Goal: Information Seeking & Learning: Learn about a topic

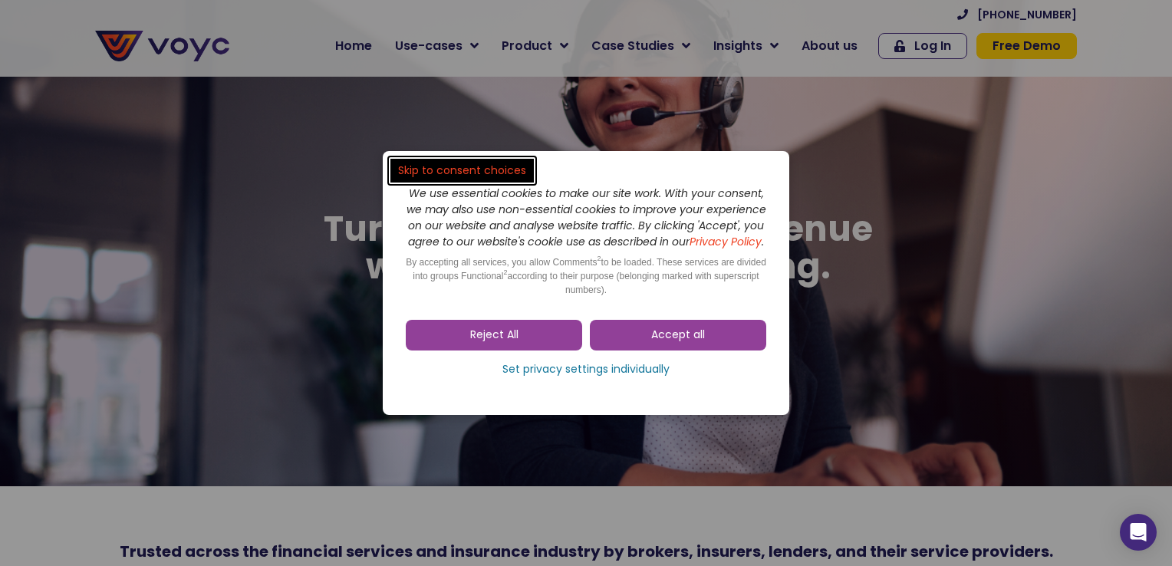
click at [550, 105] on dialog "Skip to consent choices We use essential cookies to make our site work. With yo…" at bounding box center [586, 283] width 1172 height 566
click at [649, 339] on link "Accept all" at bounding box center [678, 335] width 176 height 31
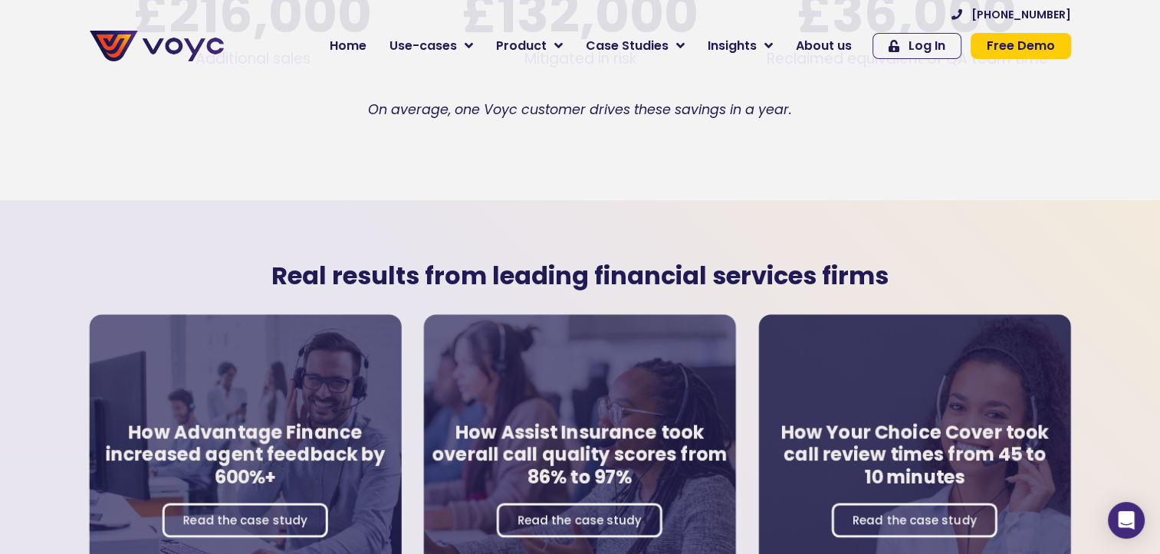
scroll to position [2530, 0]
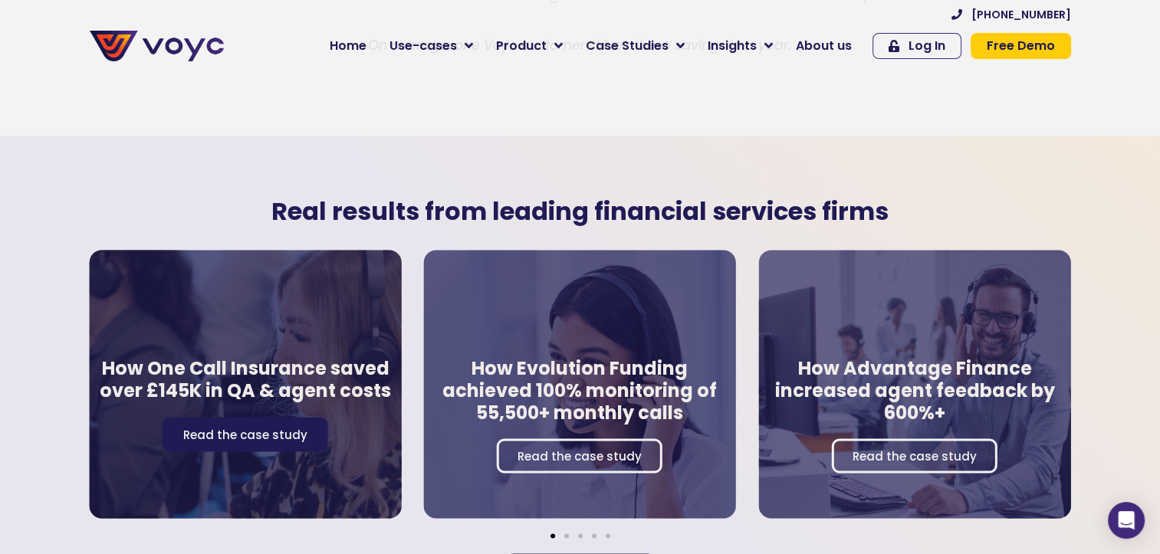
click at [265, 428] on span "Read the case study" at bounding box center [245, 434] width 124 height 12
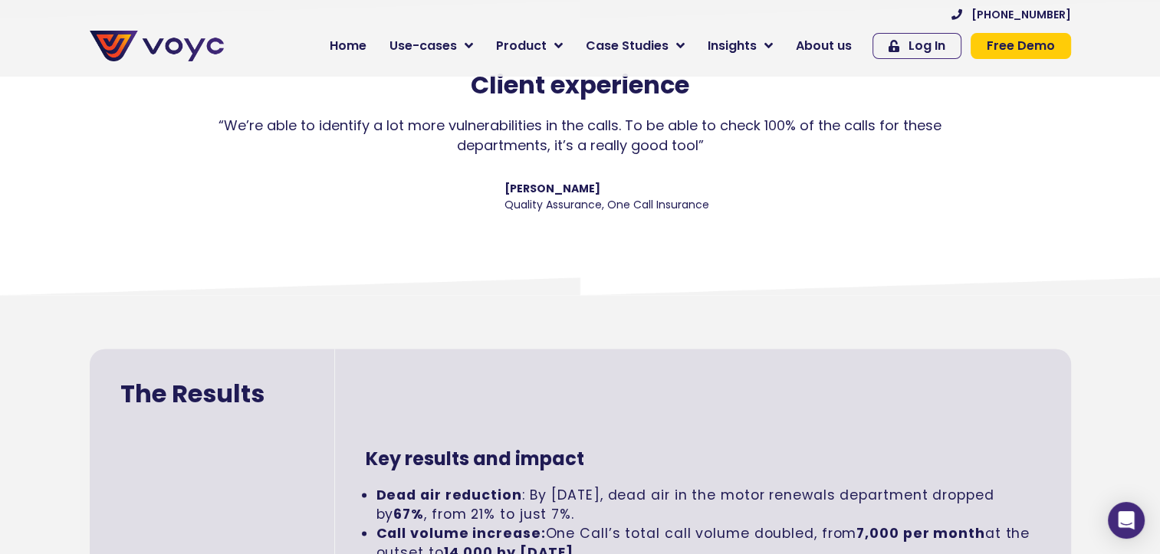
scroll to position [2147, 0]
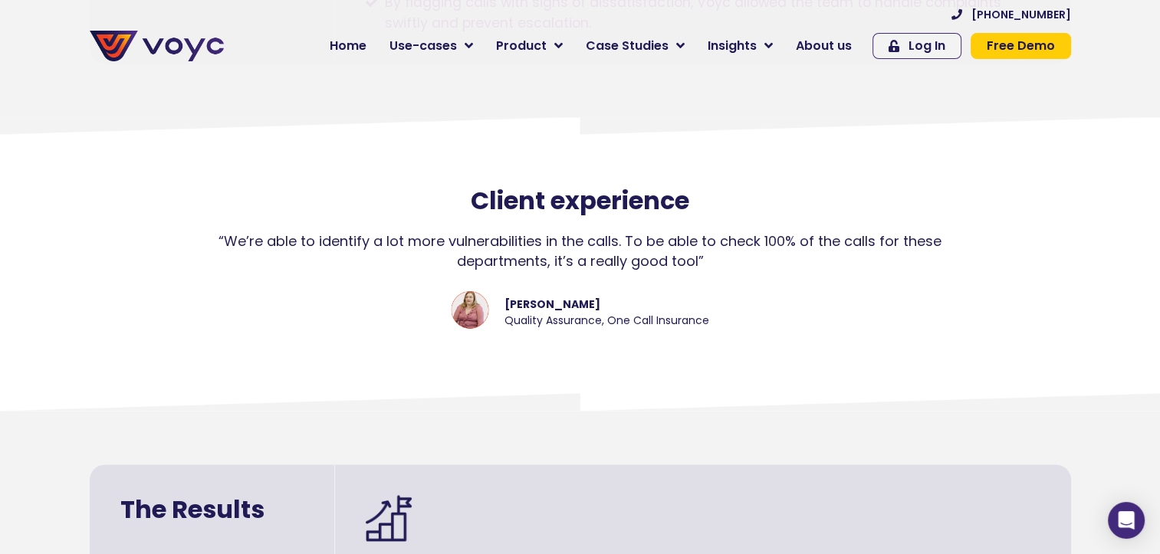
click at [559, 179] on div "Client experience “We’re able to identify a lot more vulnerabilities in the cal…" at bounding box center [580, 295] width 1160 height 232
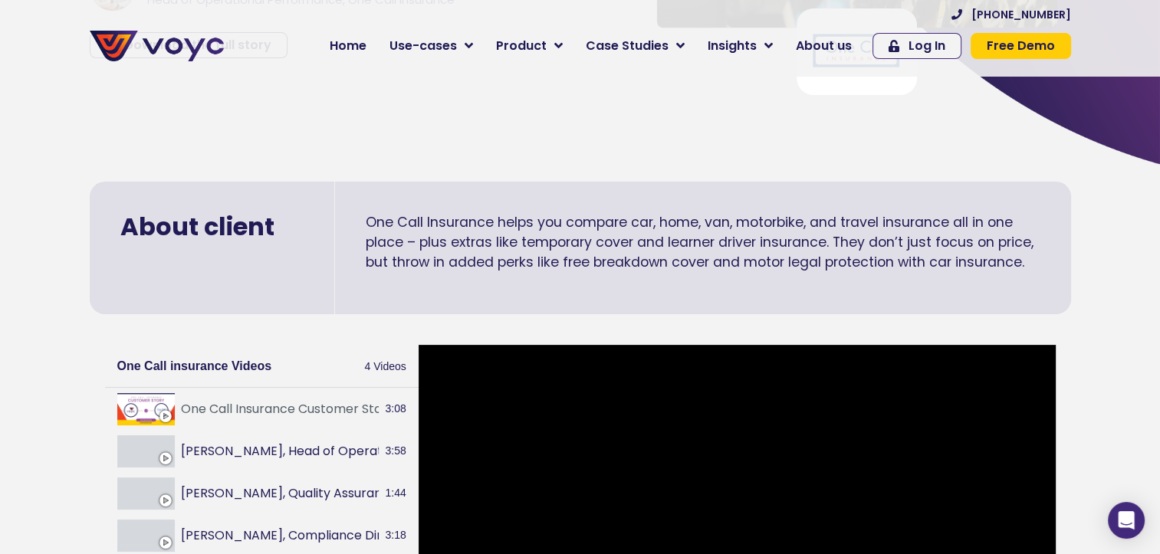
scroll to position [230, 0]
